Goal: Task Accomplishment & Management: Use online tool/utility

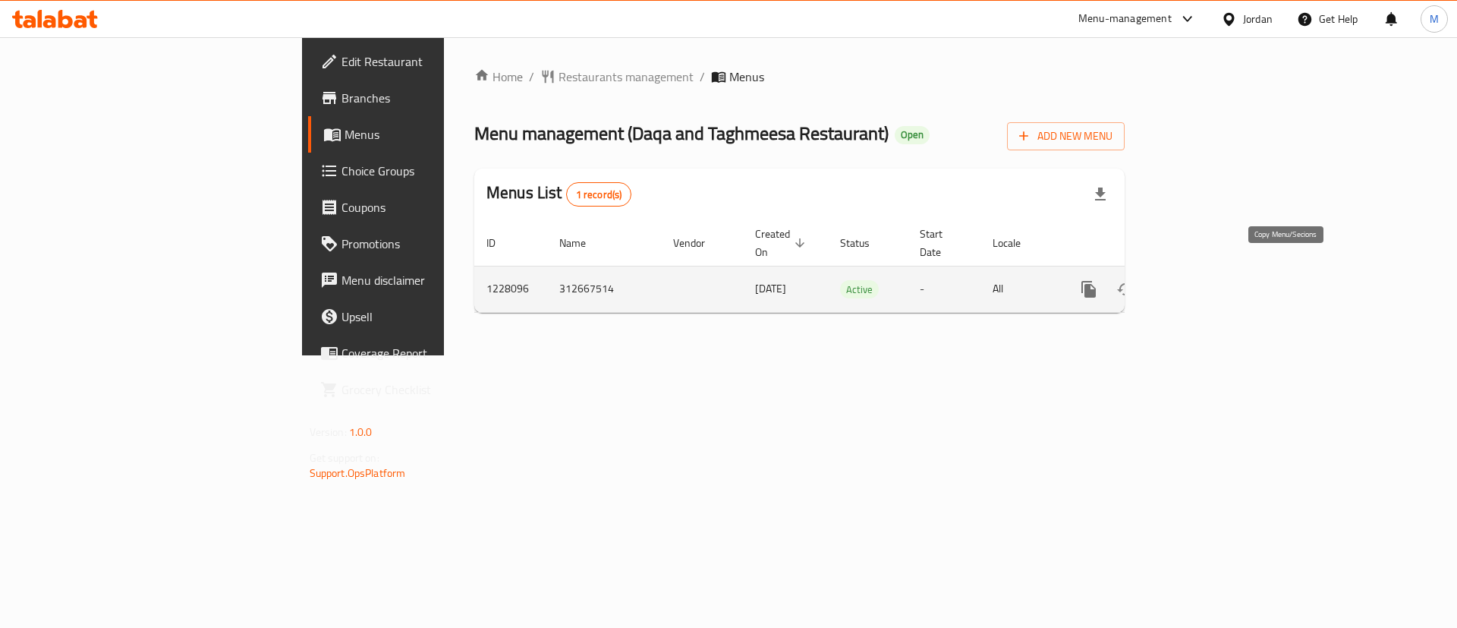
click at [1096, 281] on icon "more" at bounding box center [1088, 289] width 14 height 17
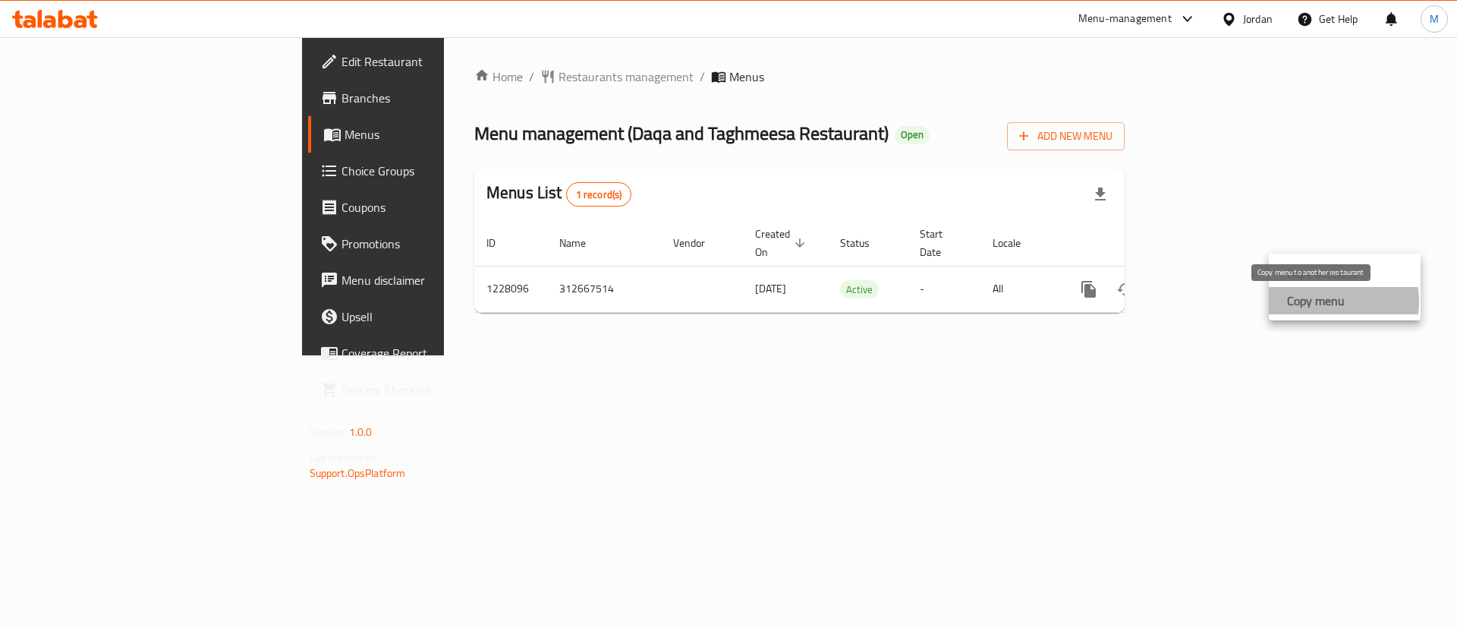
click at [1314, 301] on strong "Copy menu" at bounding box center [1316, 300] width 58 height 18
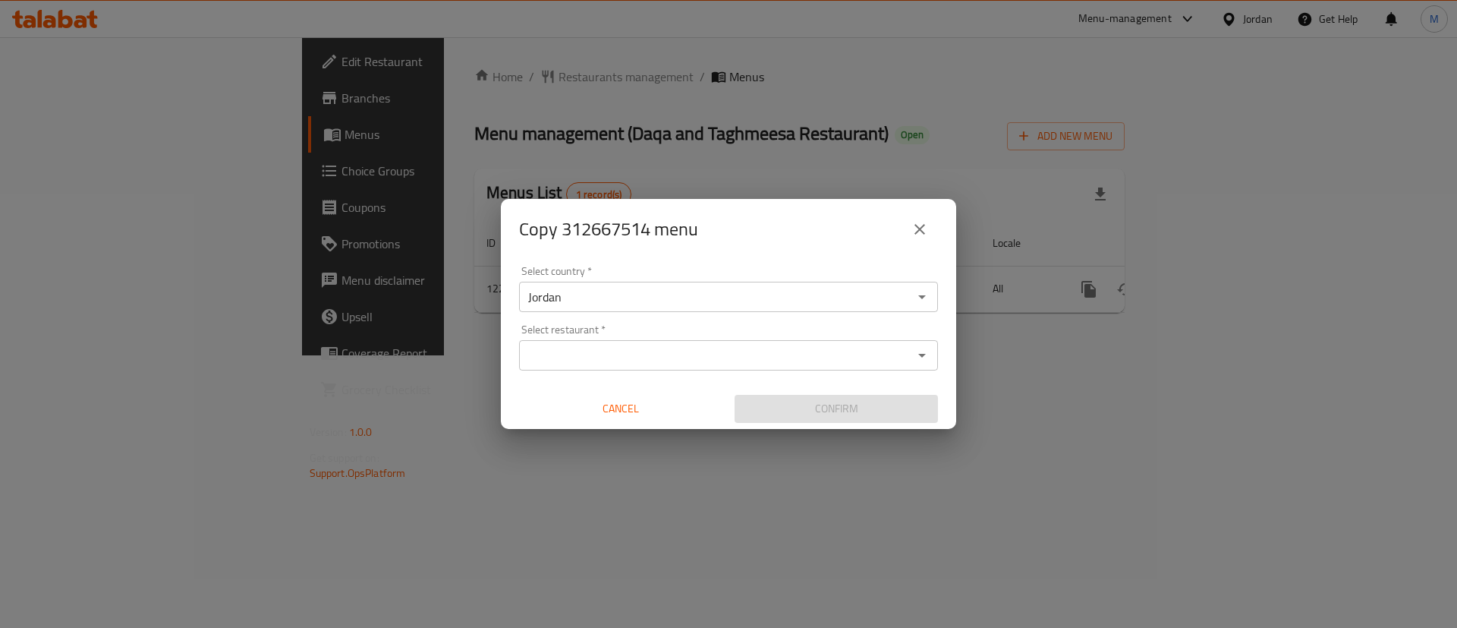
click at [722, 354] on input "Select restaurant   *" at bounding box center [716, 355] width 385 height 21
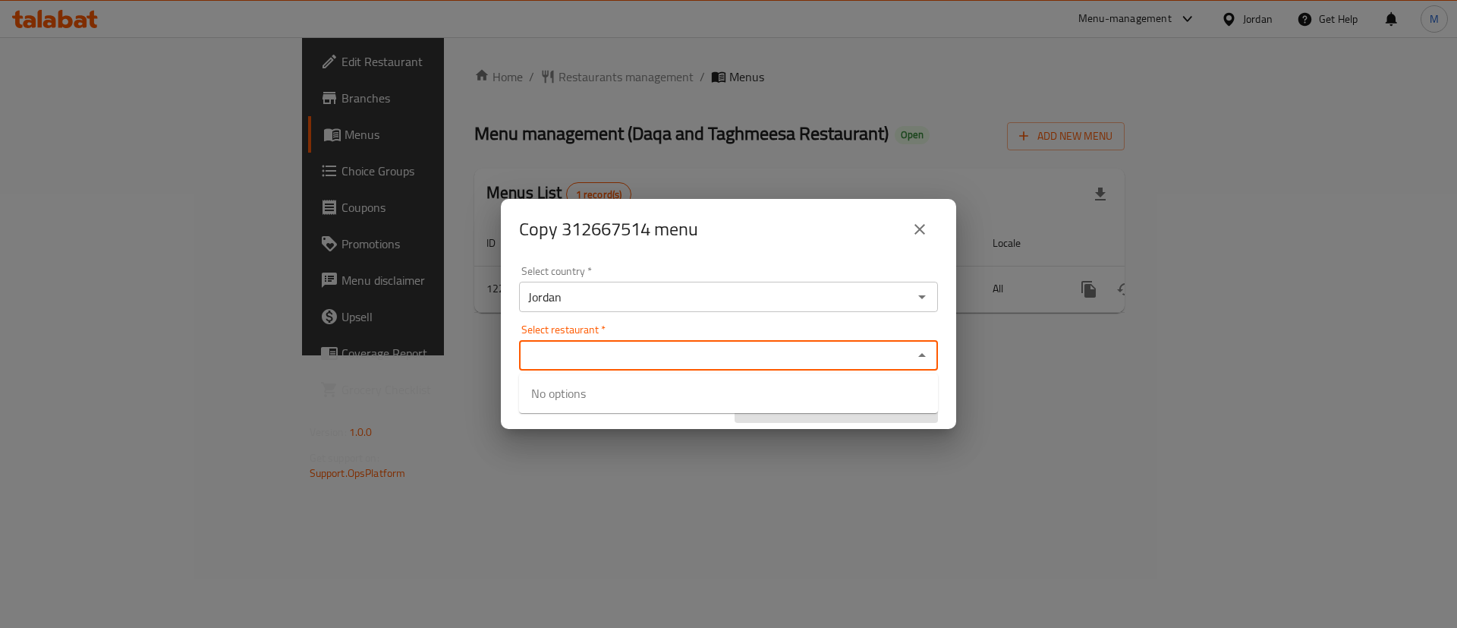
paste input "Byotna"
type input "Byotna"
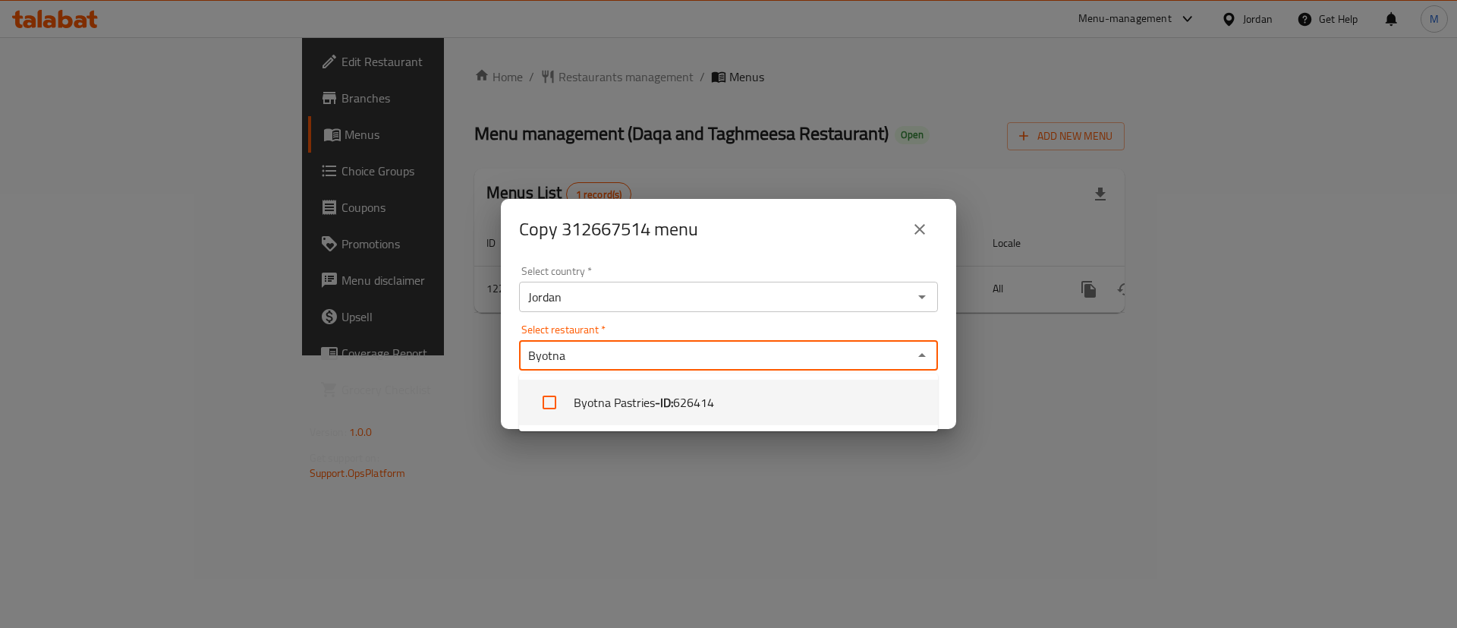
click at [707, 401] on span "626414" at bounding box center [693, 402] width 41 height 18
checkbox input "true"
click at [810, 341] on div "Byotna Pastries Select restaurant *" at bounding box center [728, 355] width 419 height 30
click at [836, 323] on div "Select country   * Jordan Select country * Select restaurant   * Byotna Pastrie…" at bounding box center [728, 344] width 455 height 169
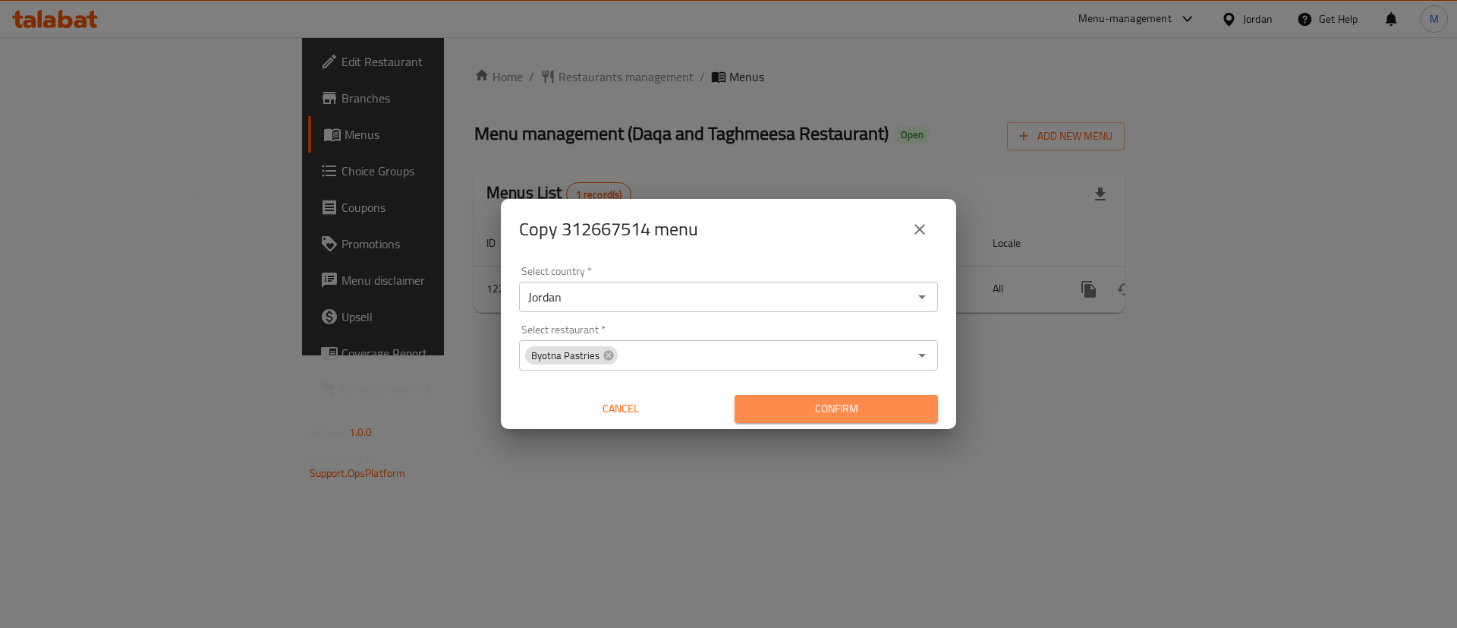
click at [864, 414] on span "Confirm" at bounding box center [836, 408] width 179 height 19
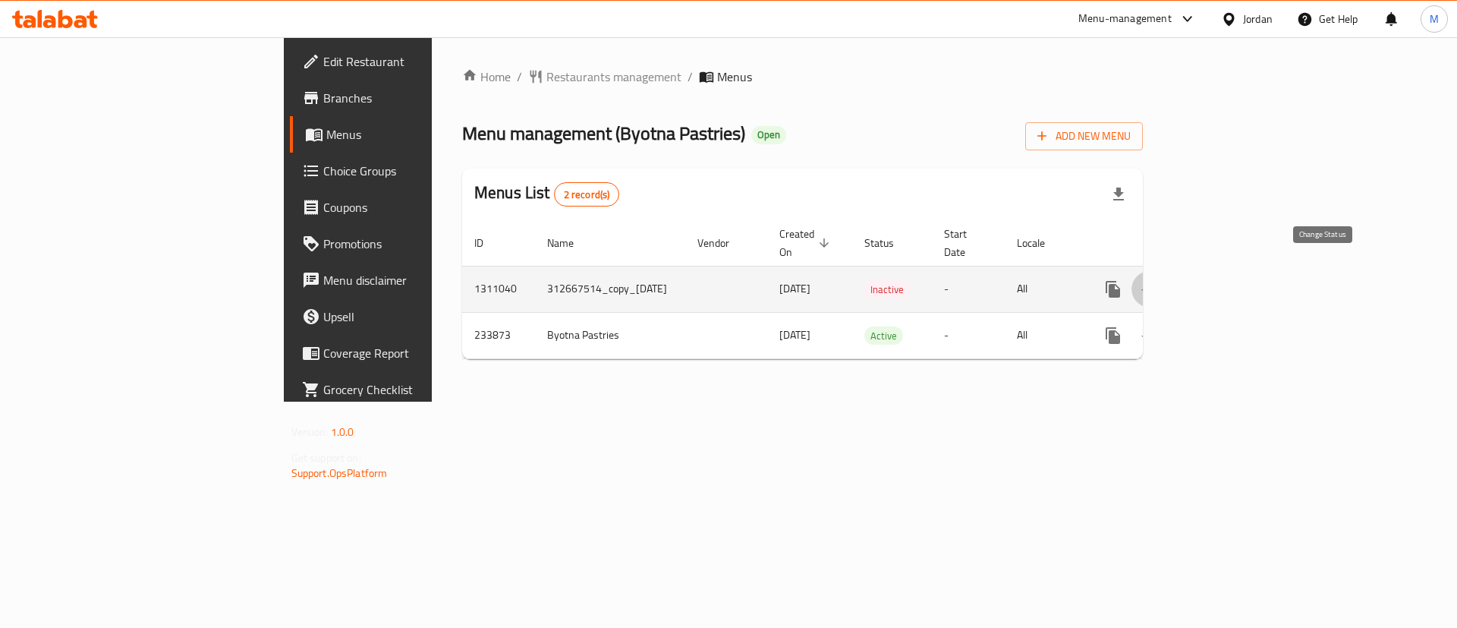
click at [1159, 280] on icon "enhanced table" at bounding box center [1150, 289] width 18 height 18
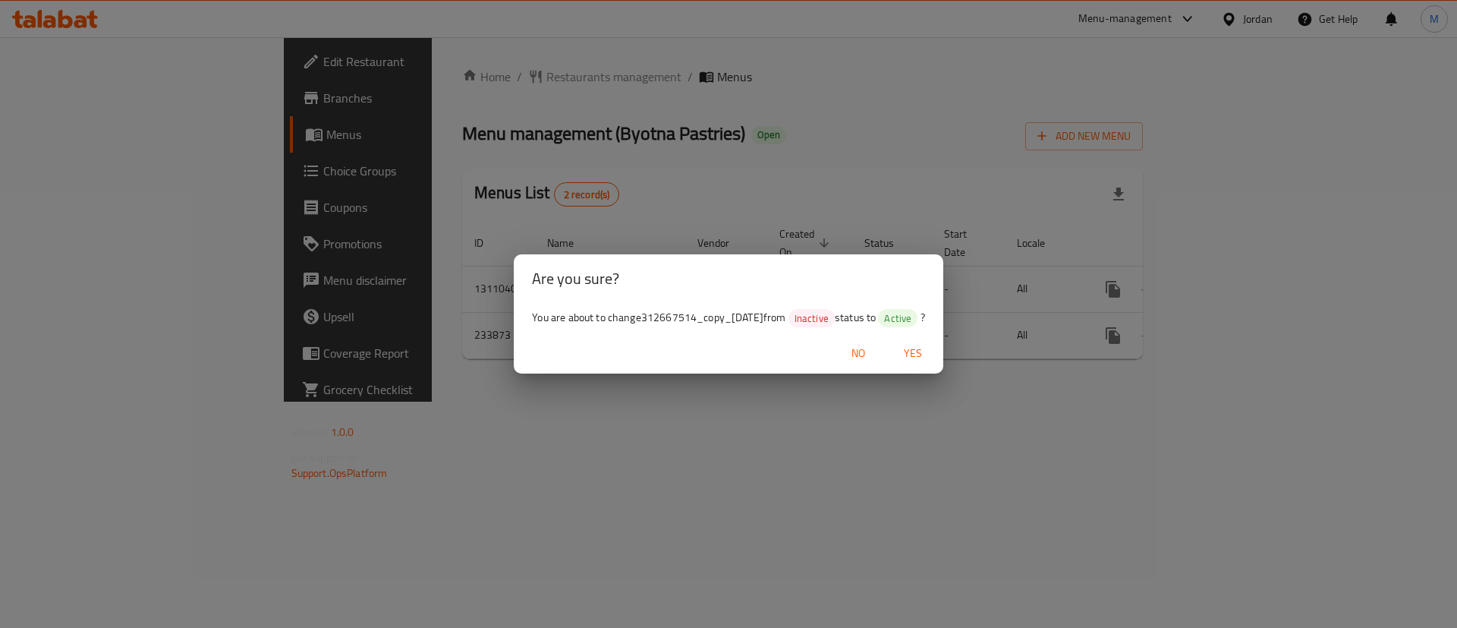
click at [927, 361] on span "Yes" at bounding box center [913, 353] width 36 height 19
